Goal: Task Accomplishment & Management: Manage account settings

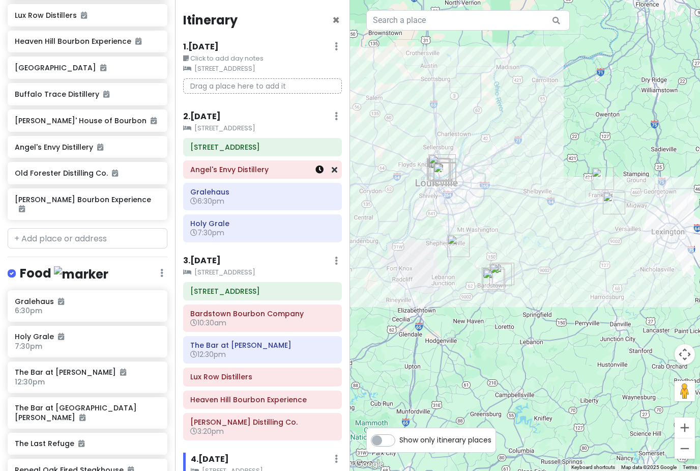
click at [321, 170] on icon at bounding box center [319, 169] width 8 height 8
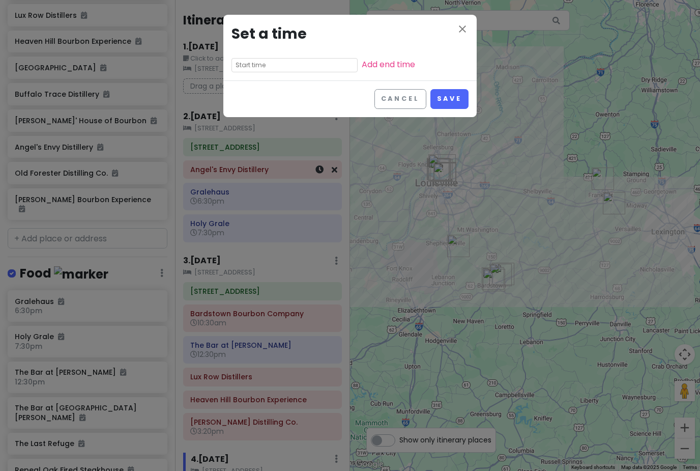
click at [289, 68] on input "text" at bounding box center [295, 65] width 126 height 14
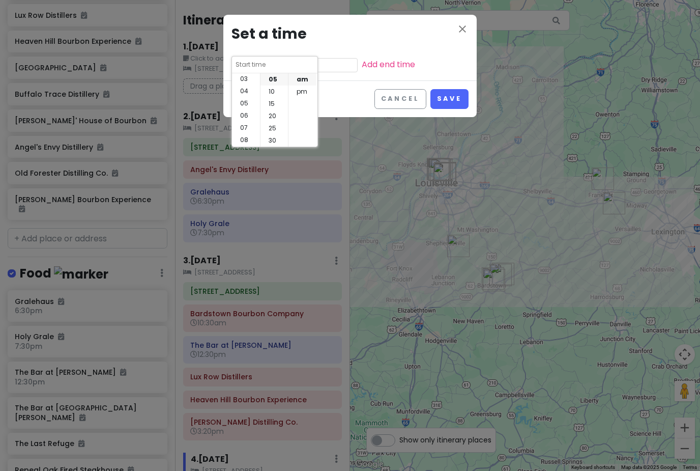
scroll to position [37, 0]
click at [302, 97] on li "pm" at bounding box center [303, 91] width 28 height 12
type input "10:05 pm"
click at [247, 98] on li "04" at bounding box center [246, 91] width 28 height 12
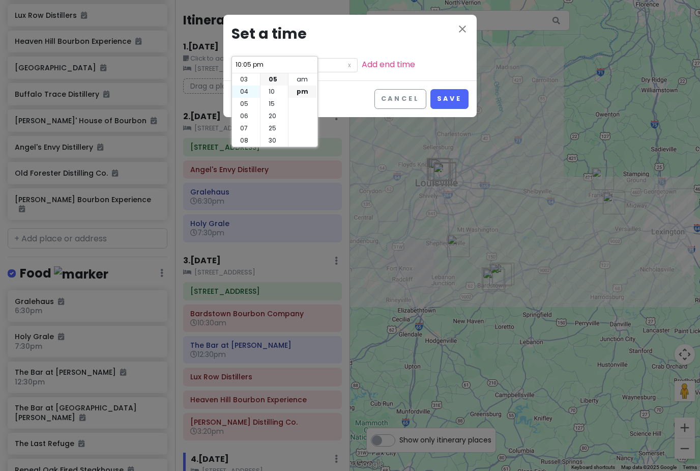
type input "4:05 pm"
click at [274, 145] on li "45" at bounding box center [274, 139] width 27 height 12
type input "4:45 pm"
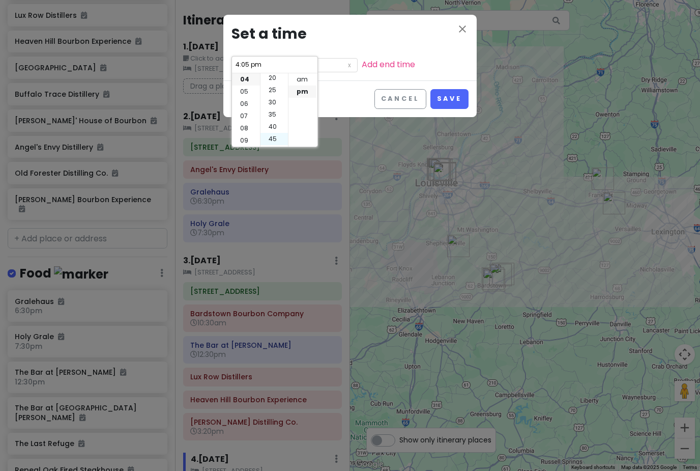
type input "4:45 pm"
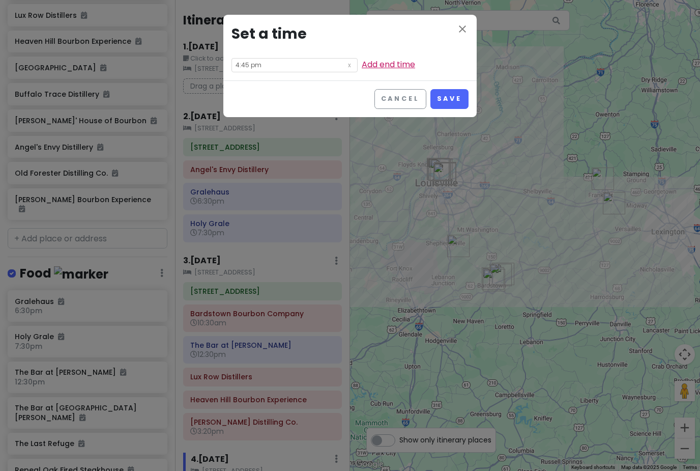
click at [376, 69] on link "Add end time" at bounding box center [388, 65] width 53 height 12
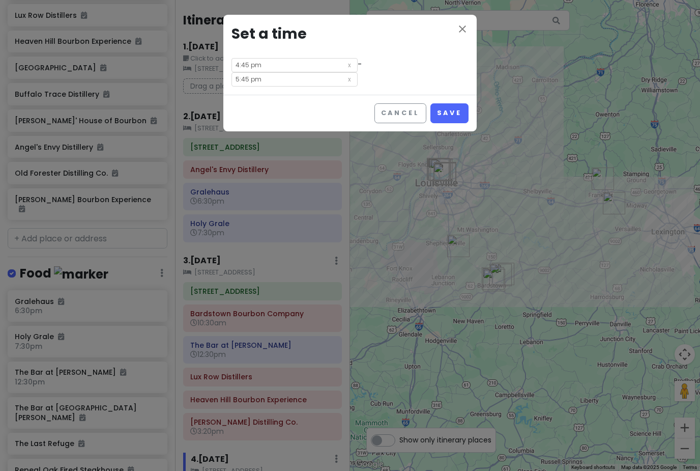
click at [358, 72] on input "5:45 pm" at bounding box center [295, 79] width 126 height 14
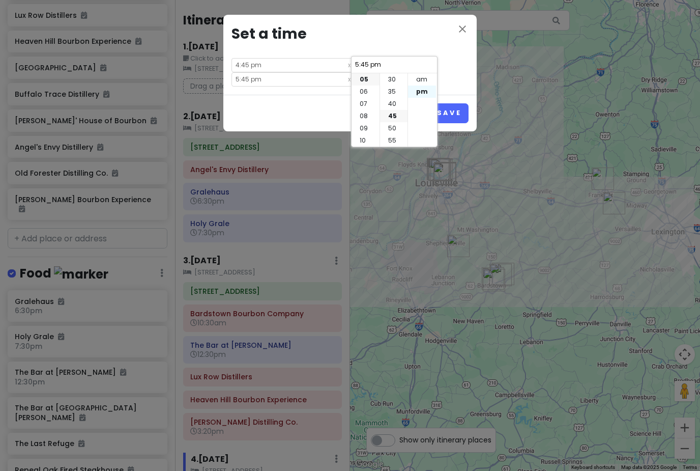
click at [423, 90] on li "pm" at bounding box center [422, 91] width 28 height 12
click at [364, 95] on li "06" at bounding box center [366, 91] width 28 height 12
type input "6:45 pm"
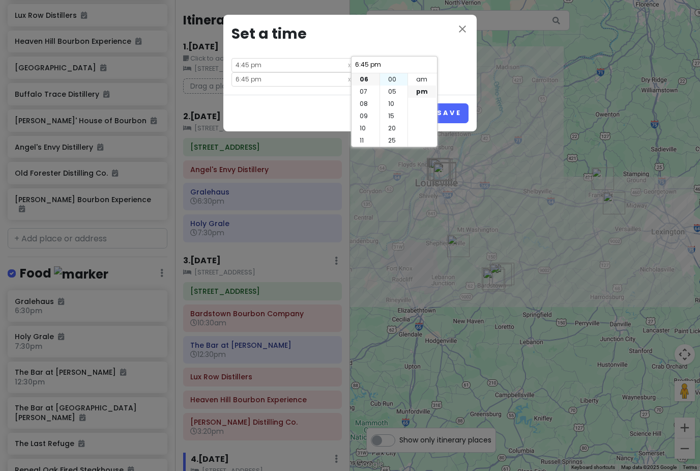
click at [391, 85] on li "00" at bounding box center [393, 79] width 27 height 12
type input "6:00 pm"
click at [457, 103] on button "Save" at bounding box center [449, 113] width 38 height 20
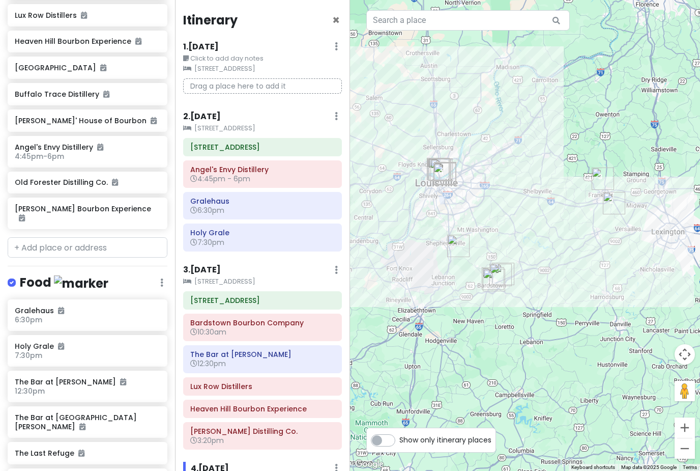
click at [205, 271] on h6 "3 . [DATE]" at bounding box center [202, 270] width 38 height 11
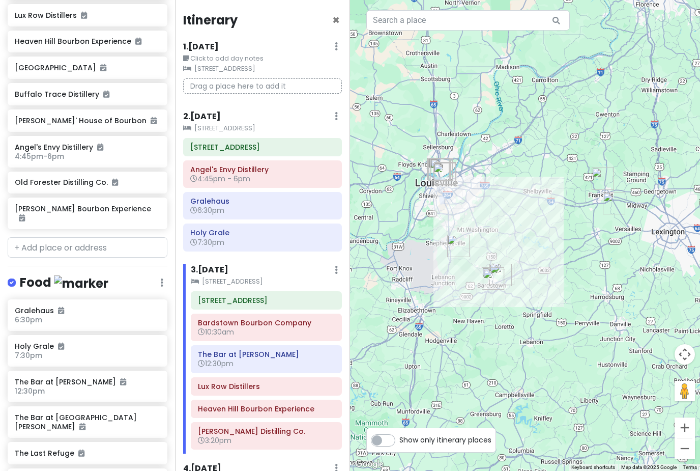
click at [207, 117] on h6 "2 . [DATE]" at bounding box center [202, 116] width 38 height 11
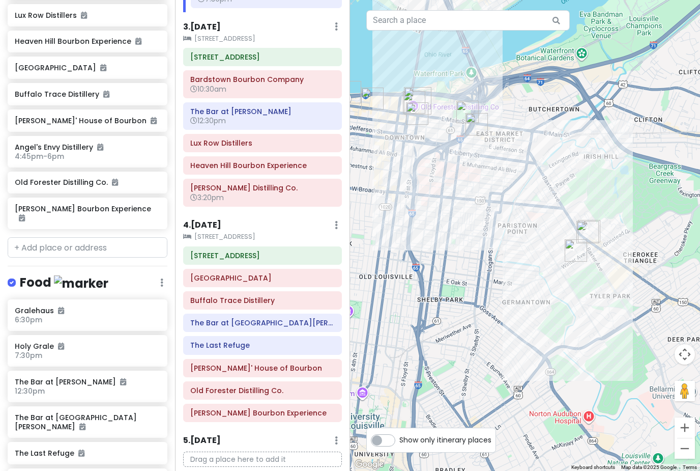
scroll to position [241, 0]
